Goal: Task Accomplishment & Management: Manage account settings

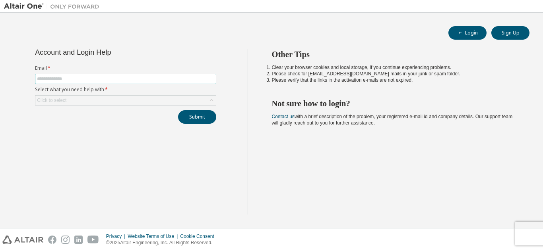
click at [151, 82] on span at bounding box center [125, 79] width 181 height 10
click at [154, 78] on input "text" at bounding box center [125, 79] width 177 height 6
type input "**********"
click at [135, 102] on div "Click to select" at bounding box center [125, 101] width 180 height 10
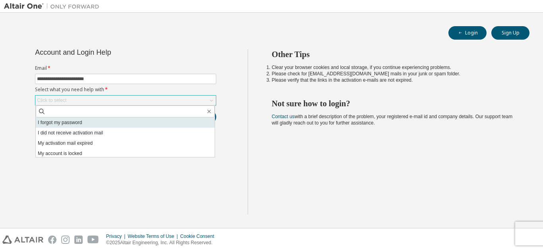
click at [111, 122] on li "I forgot my password" at bounding box center [125, 123] width 179 height 10
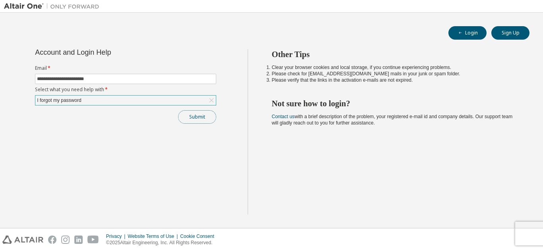
click at [193, 114] on button "Submit" at bounding box center [197, 117] width 38 height 14
click at [186, 116] on button "Submit" at bounding box center [197, 117] width 38 height 14
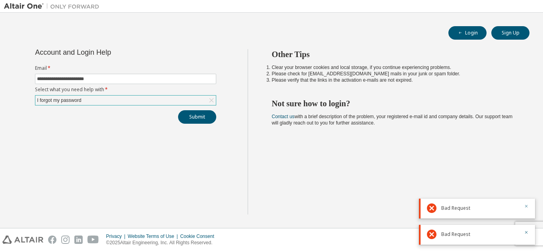
click at [527, 206] on icon "button" at bounding box center [526, 206] width 3 height 3
click at [528, 233] on icon "button" at bounding box center [526, 232] width 5 height 5
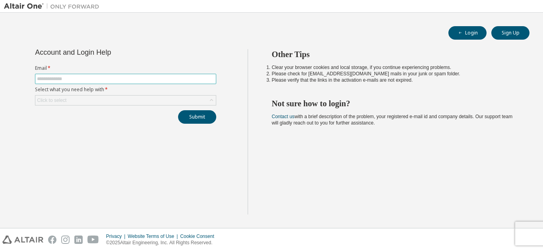
click at [154, 76] on input "text" at bounding box center [125, 79] width 177 height 6
type input "**********"
click at [141, 97] on div "Click to select" at bounding box center [125, 101] width 180 height 10
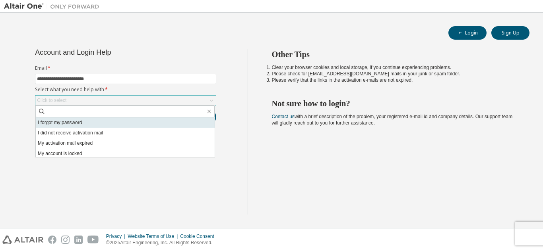
click at [124, 120] on li "I forgot my password" at bounding box center [125, 123] width 179 height 10
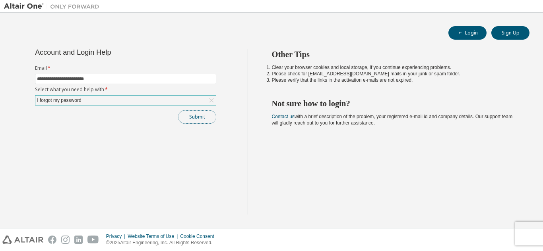
click at [194, 116] on button "Submit" at bounding box center [197, 117] width 38 height 14
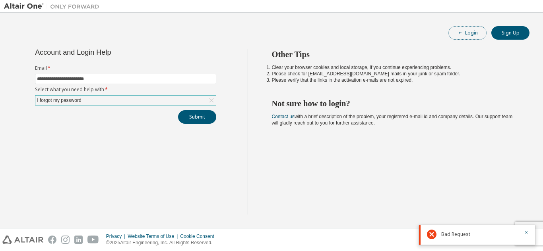
click at [467, 37] on button "Login" at bounding box center [467, 33] width 38 height 14
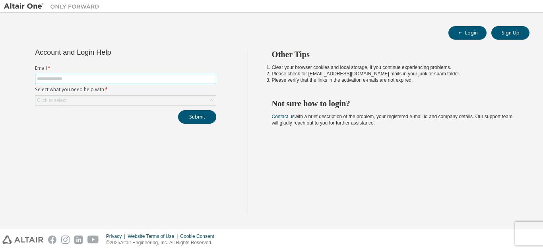
click at [179, 78] on input "text" at bounding box center [125, 79] width 177 height 6
type input "**********"
click at [147, 99] on div "Click to select" at bounding box center [125, 101] width 180 height 10
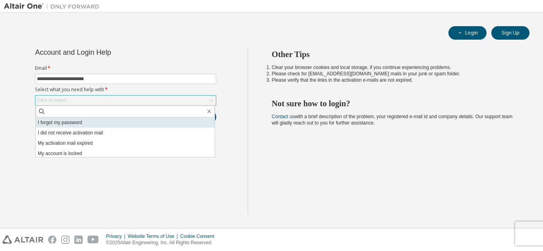
click at [118, 122] on li "I forgot my password" at bounding box center [125, 123] width 179 height 10
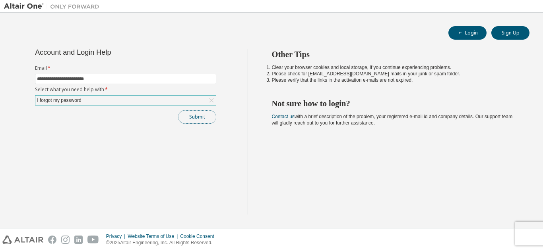
click at [193, 117] on button "Submit" at bounding box center [197, 117] width 38 height 14
click at [193, 117] on div "Submit" at bounding box center [125, 117] width 181 height 14
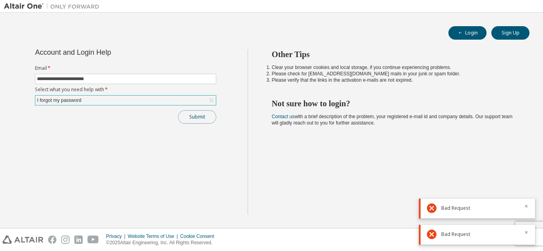
click at [193, 117] on button "Submit" at bounding box center [197, 117] width 38 height 14
click at [193, 117] on div "Submit" at bounding box center [125, 117] width 181 height 14
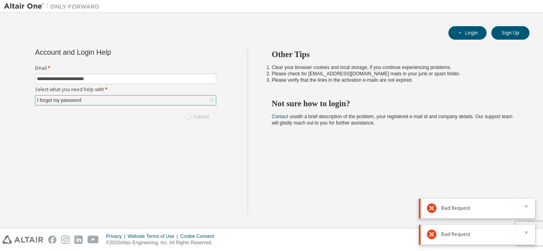
click at [193, 117] on div "Submit" at bounding box center [125, 117] width 181 height 14
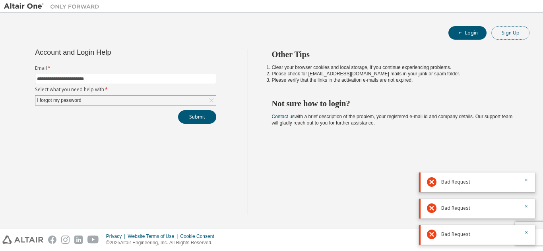
click at [517, 29] on button "Sign Up" at bounding box center [510, 33] width 38 height 14
